Goal: Check status: Check status

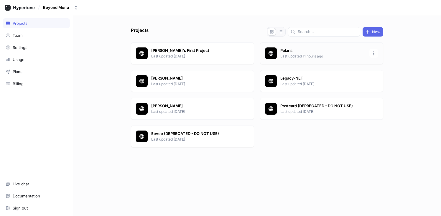
click at [282, 51] on p "Polaris" at bounding box center [322, 51] width 85 height 6
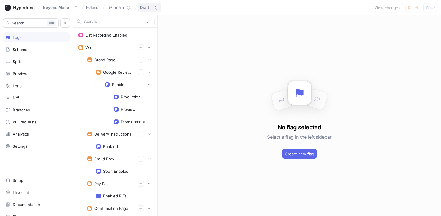
click at [153, 6] on button "Draft" at bounding box center [149, 8] width 23 height 10
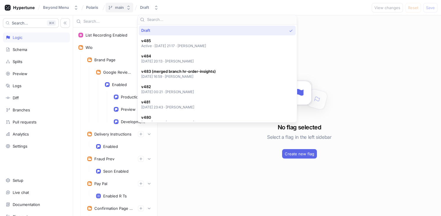
click at [118, 6] on div "main" at bounding box center [119, 7] width 9 height 5
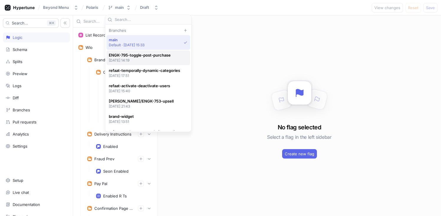
click at [138, 60] on p "[DATE] 14:19" at bounding box center [140, 60] width 62 height 5
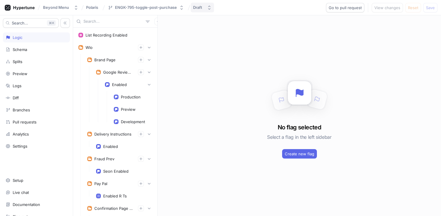
click at [199, 9] on div "Draft" at bounding box center [197, 7] width 9 height 5
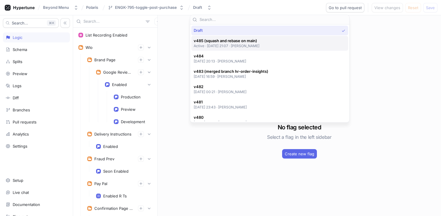
click at [234, 44] on p "Active ‧ [DATE] 21:07 ‧ [PERSON_NAME]" at bounding box center [227, 45] width 66 height 5
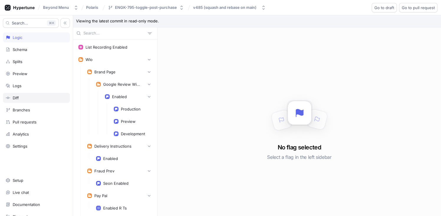
click at [25, 99] on div "Diff" at bounding box center [37, 97] width 62 height 5
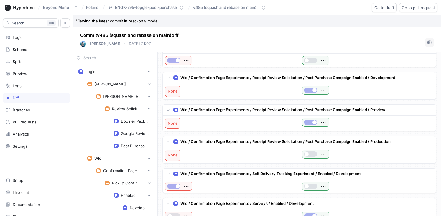
scroll to position [441, 0]
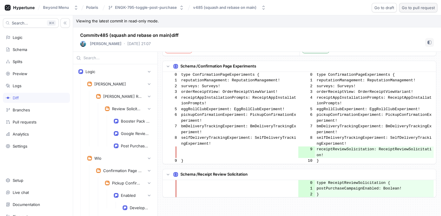
click at [414, 9] on span "Go to pull request" at bounding box center [418, 8] width 33 height 4
